Goal: Information Seeking & Learning: Learn about a topic

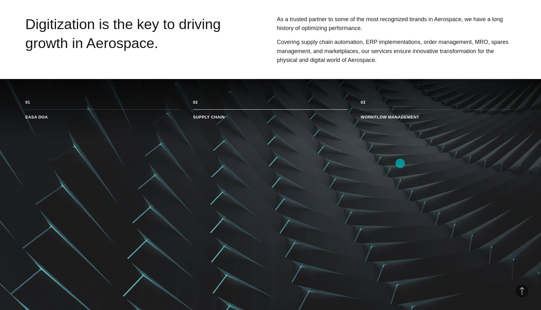
scroll to position [336, 0]
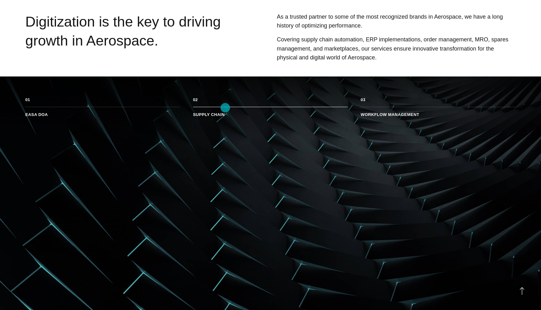
click at [225, 108] on li "Supply Chain" at bounding box center [270, 112] width 155 height 10
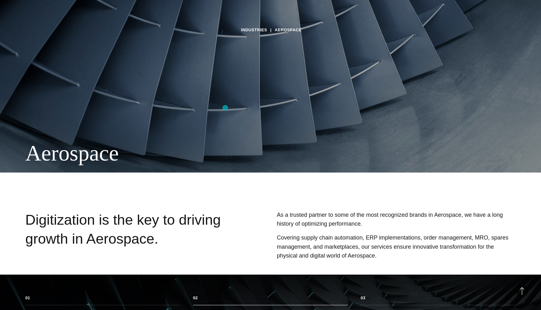
scroll to position [0, 0]
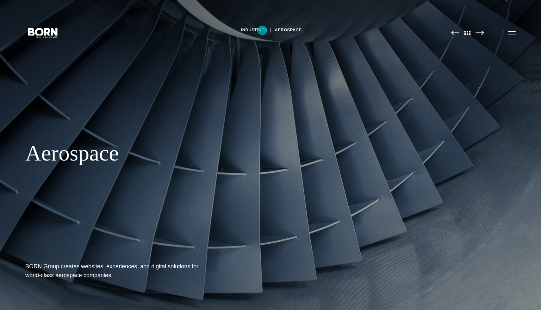
click at [262, 30] on link "Industries" at bounding box center [254, 29] width 26 height 9
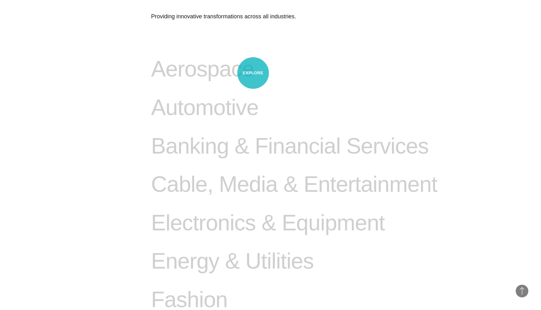
scroll to position [382, 0]
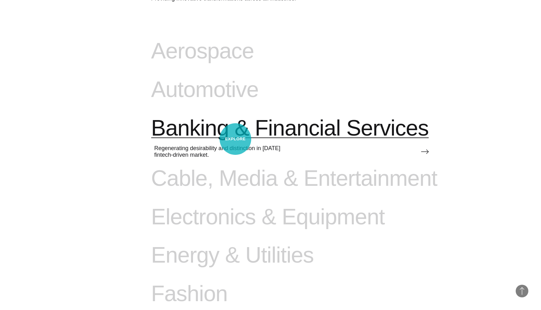
click at [235, 139] on span "Banking & Financial Services" at bounding box center [290, 128] width 278 height 26
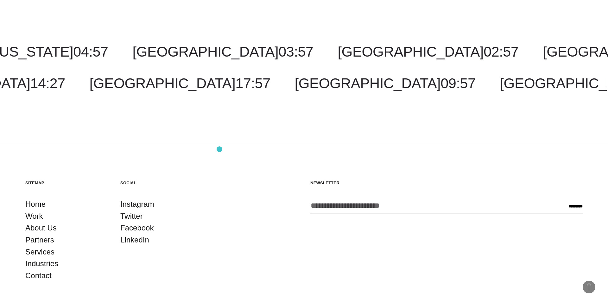
scroll to position [1755, 0]
